Goal: Subscribe to service/newsletter: Subscribe to service/newsletter

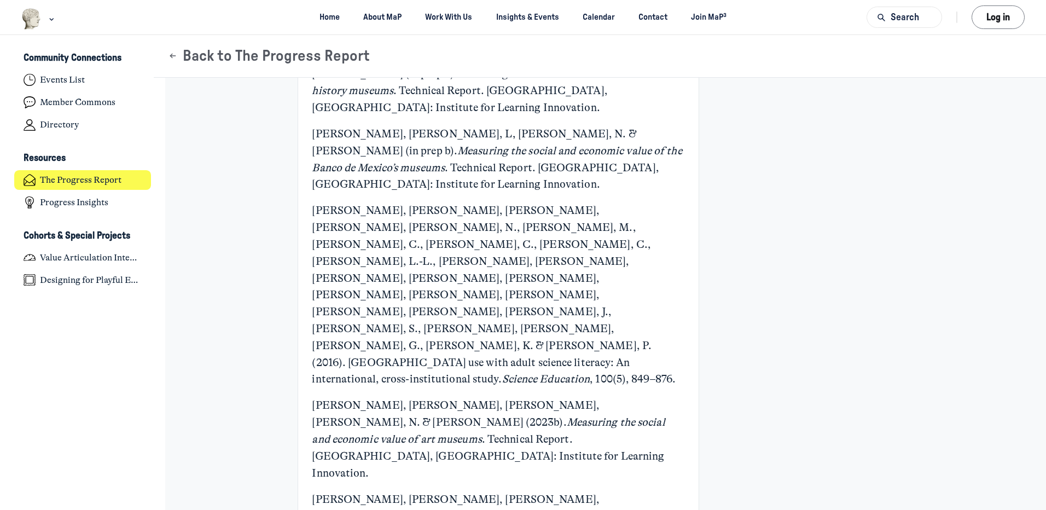
scroll to position [4611, 0]
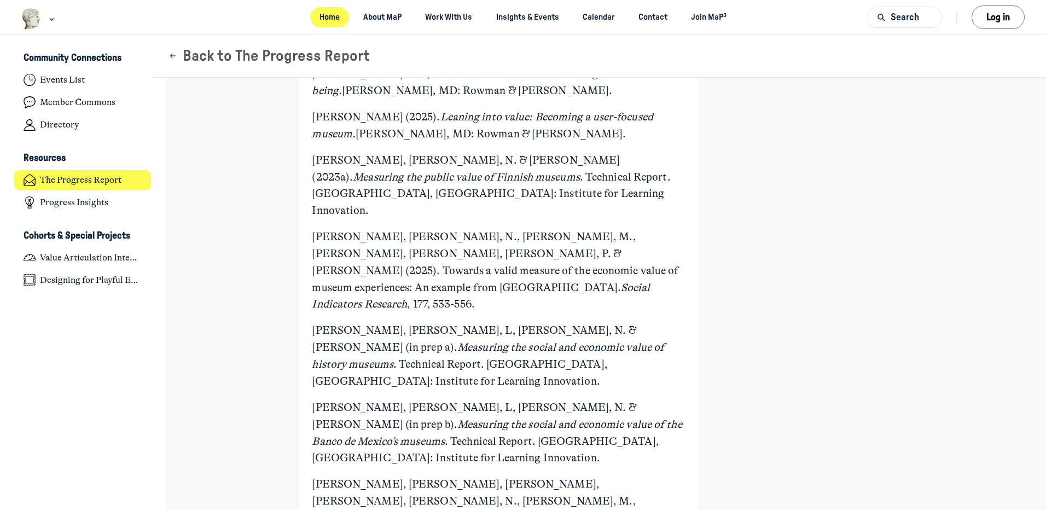
click at [324, 19] on link "Home" at bounding box center [329, 17] width 39 height 20
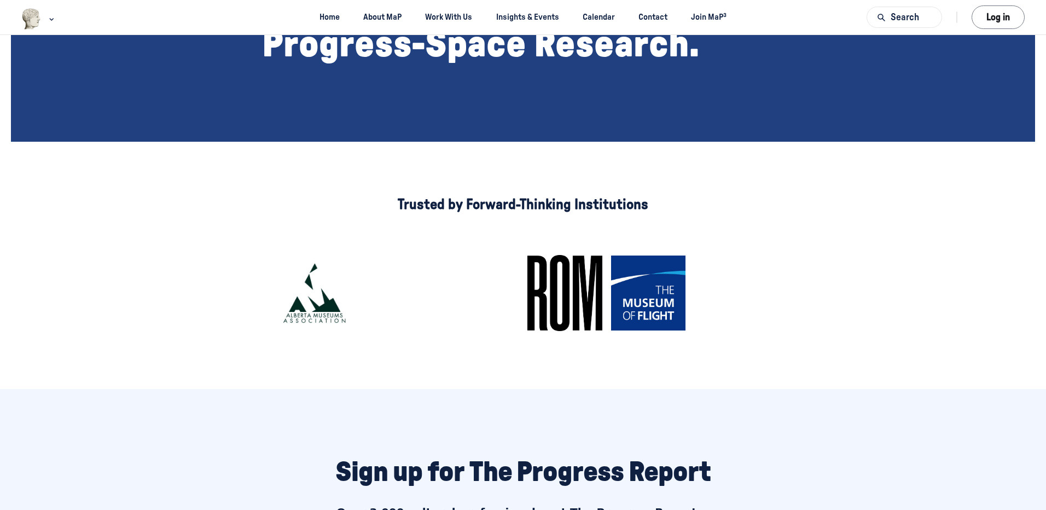
scroll to position [821, 0]
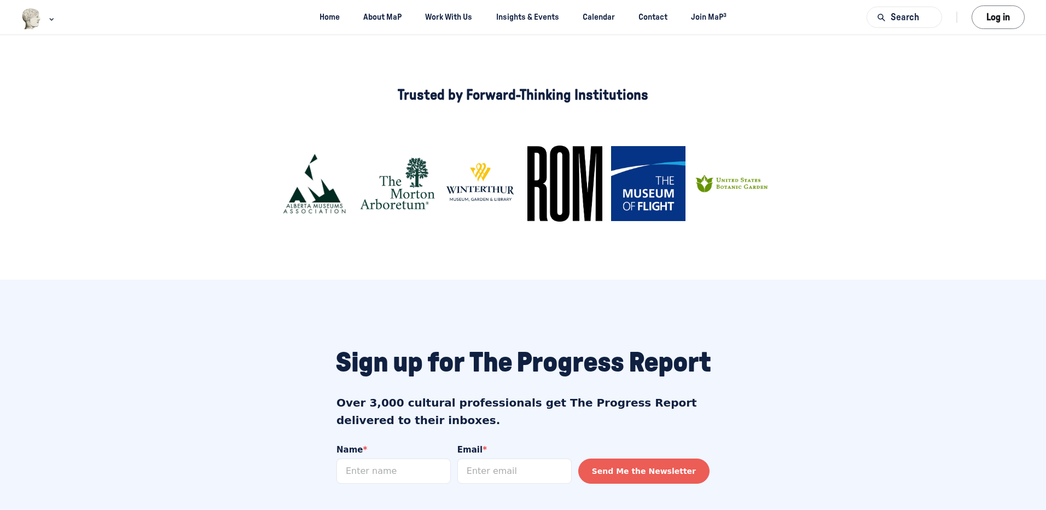
click at [629, 173] on img "Main Content" at bounding box center [648, 183] width 75 height 75
click at [617, 207] on img "Main Content" at bounding box center [648, 183] width 75 height 75
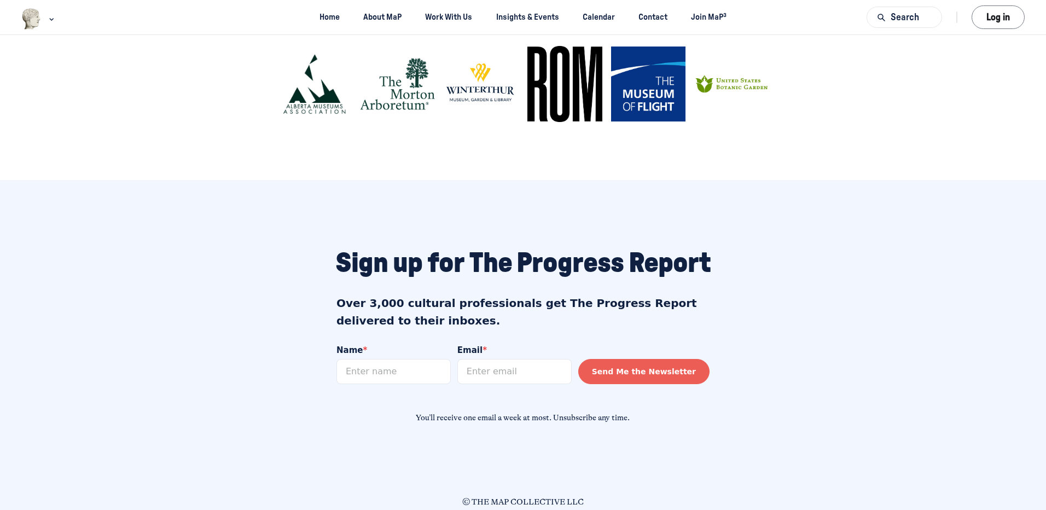
scroll to position [921, 0]
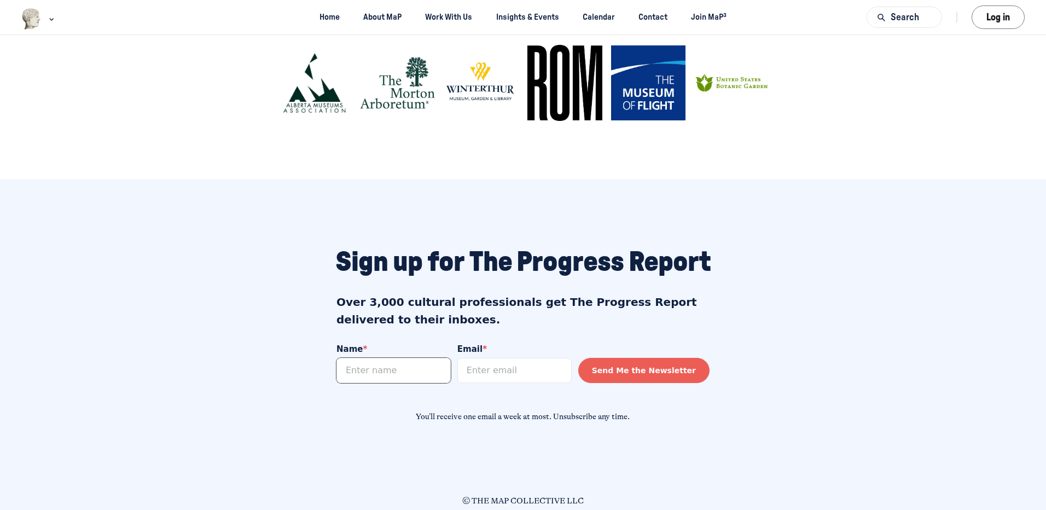
click at [422, 373] on input "Name *" at bounding box center [394, 370] width 114 height 25
type input "Jessica"
type input "JMitchener@sdnhm.org"
click at [679, 378] on button "Send Me the Newsletter" at bounding box center [643, 370] width 131 height 25
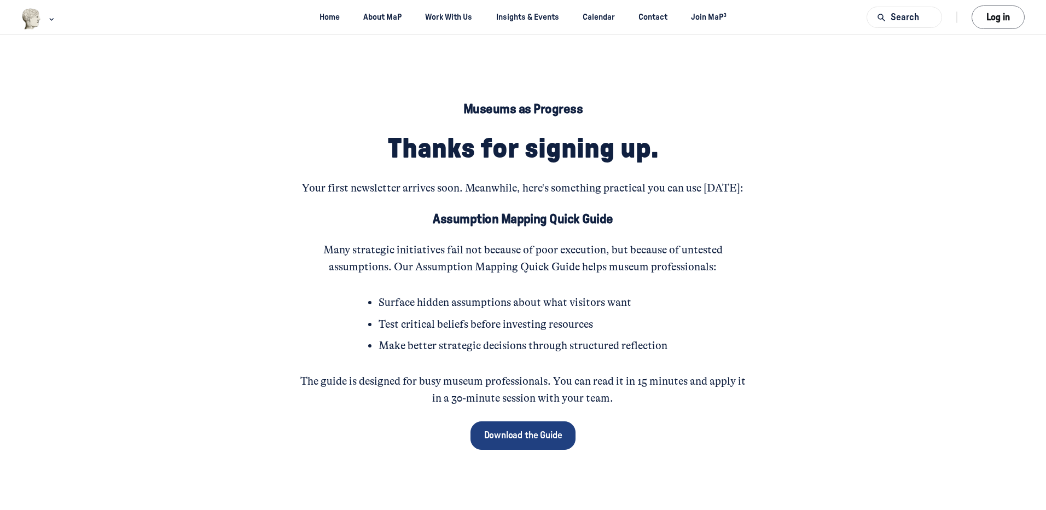
scroll to position [50, 0]
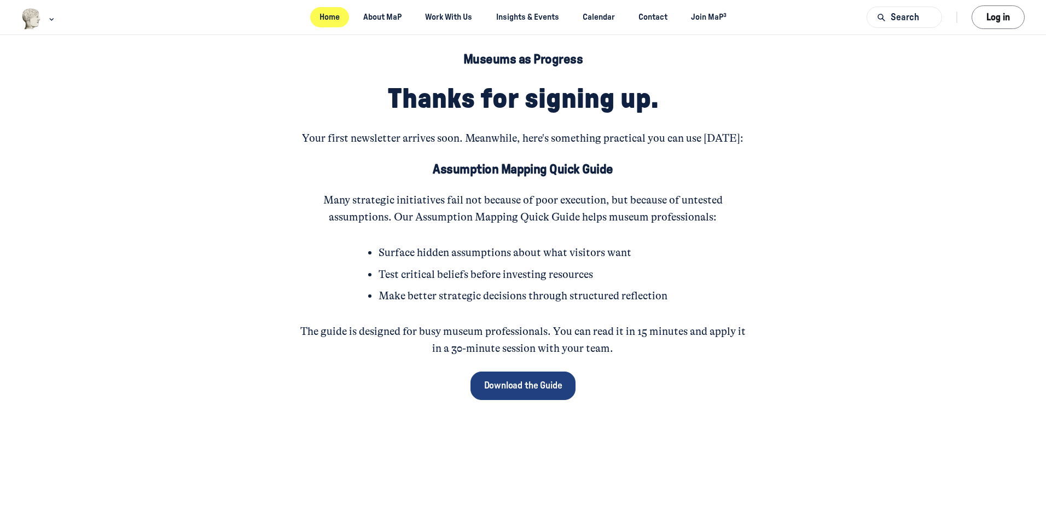
click at [334, 17] on link "Home" at bounding box center [329, 17] width 39 height 20
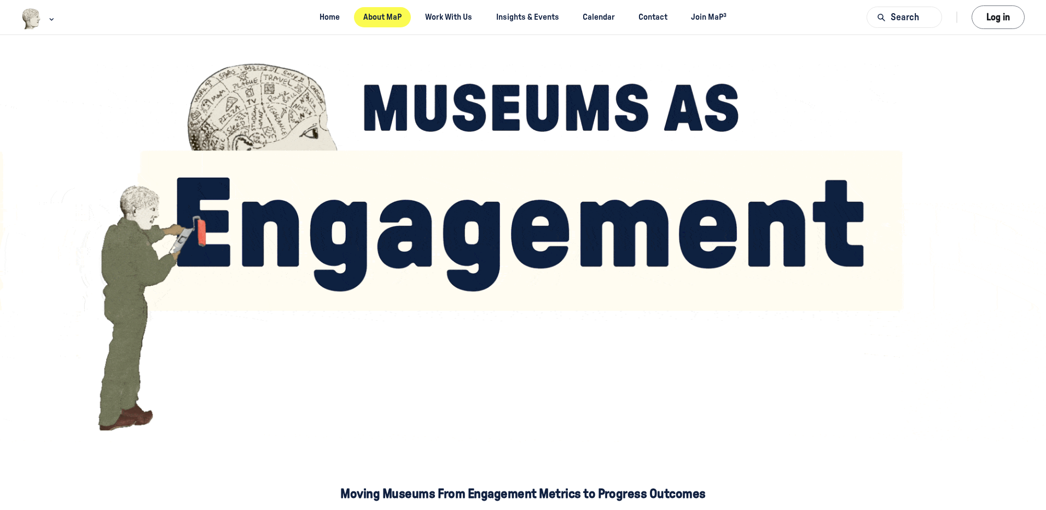
click at [379, 18] on link "About MaP" at bounding box center [382, 17] width 57 height 20
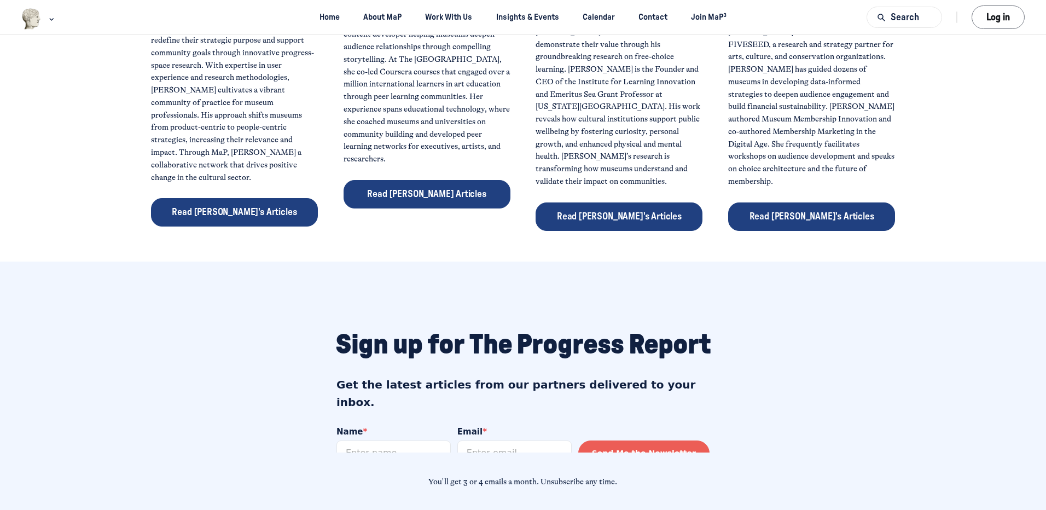
scroll to position [711, 0]
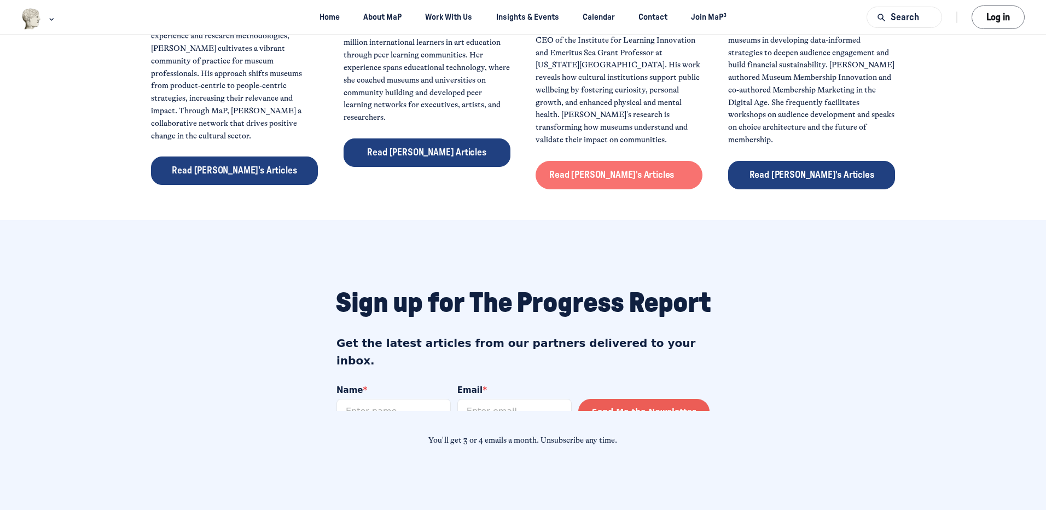
click at [643, 161] on link "Read John's Articles" at bounding box center [619, 175] width 167 height 28
